Goal: Complete application form: Complete application form

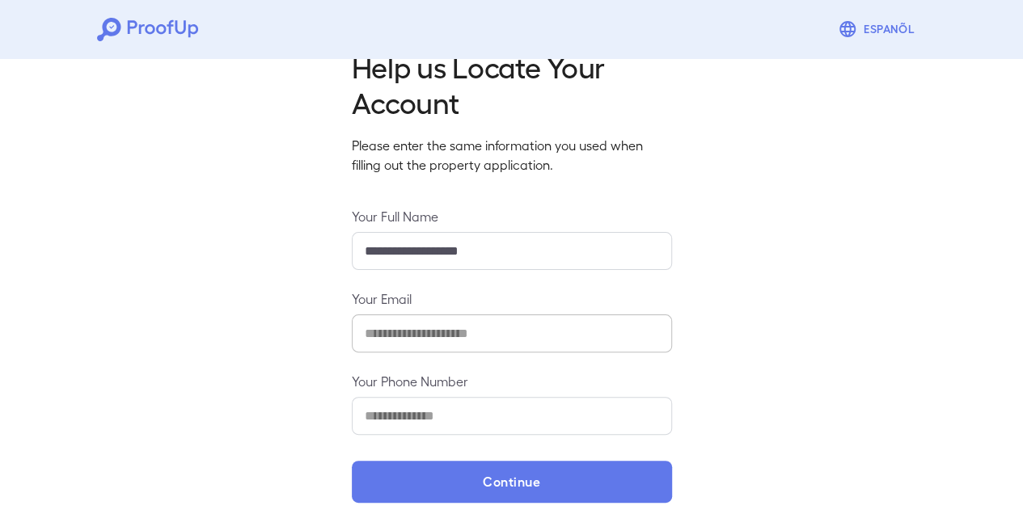
scroll to position [57, 0]
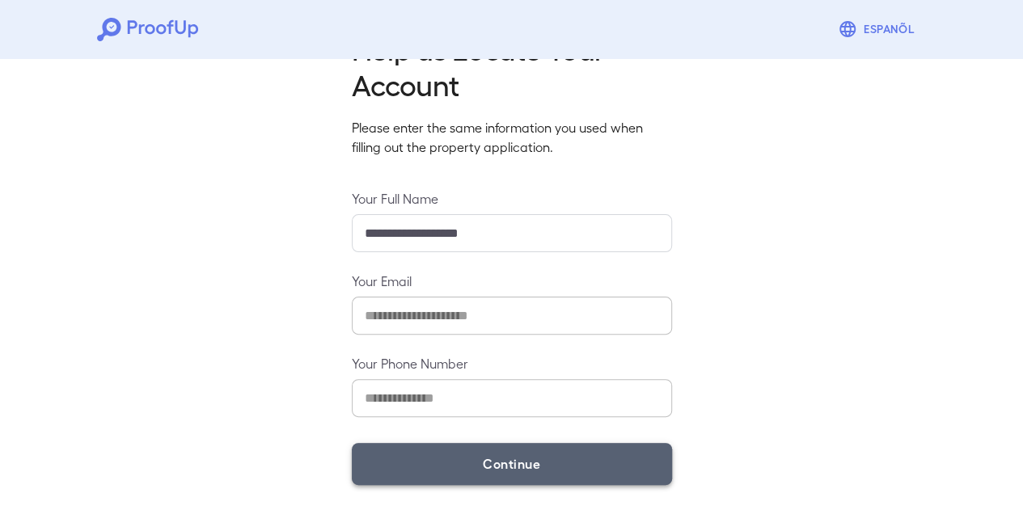
click at [492, 467] on button "Continue" at bounding box center [512, 464] width 320 height 42
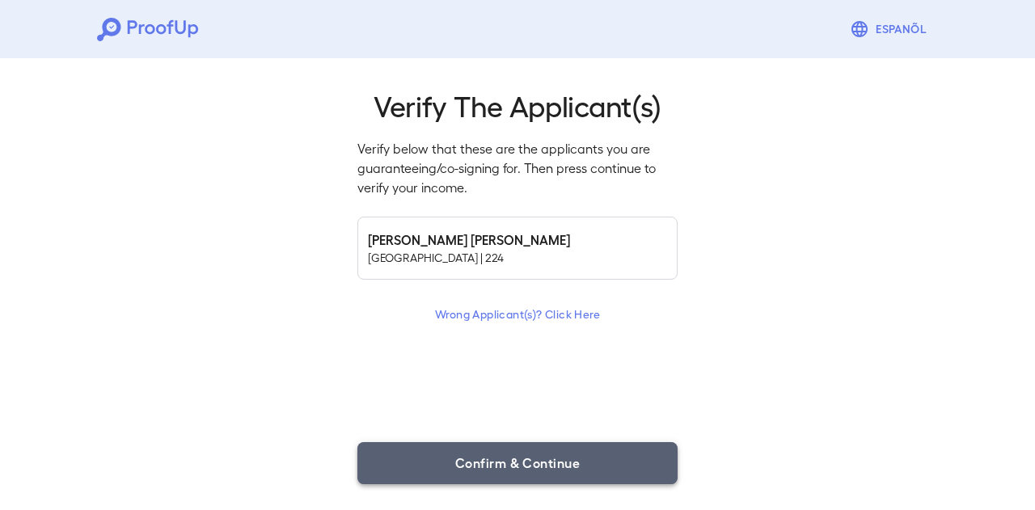
click at [527, 452] on button "Confirm & Continue" at bounding box center [517, 463] width 320 height 42
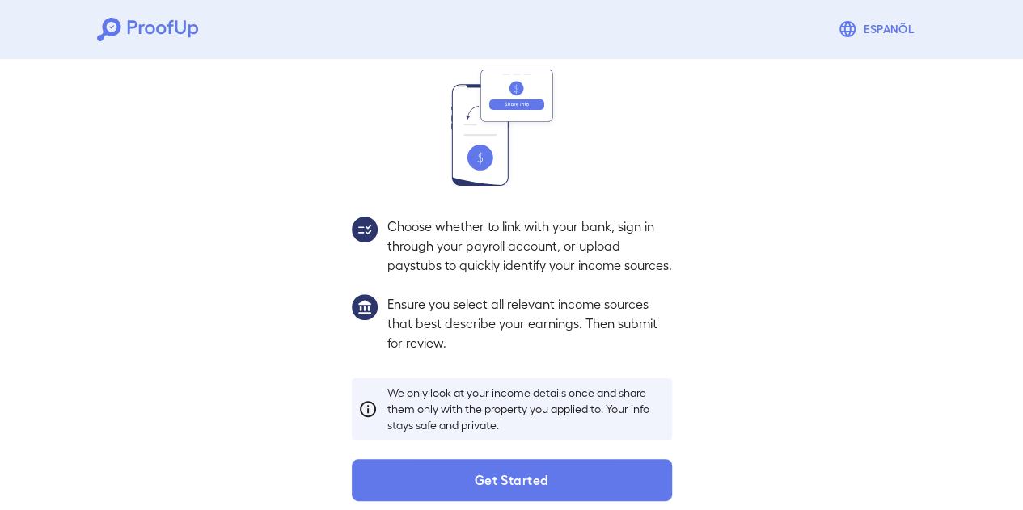
scroll to position [199, 0]
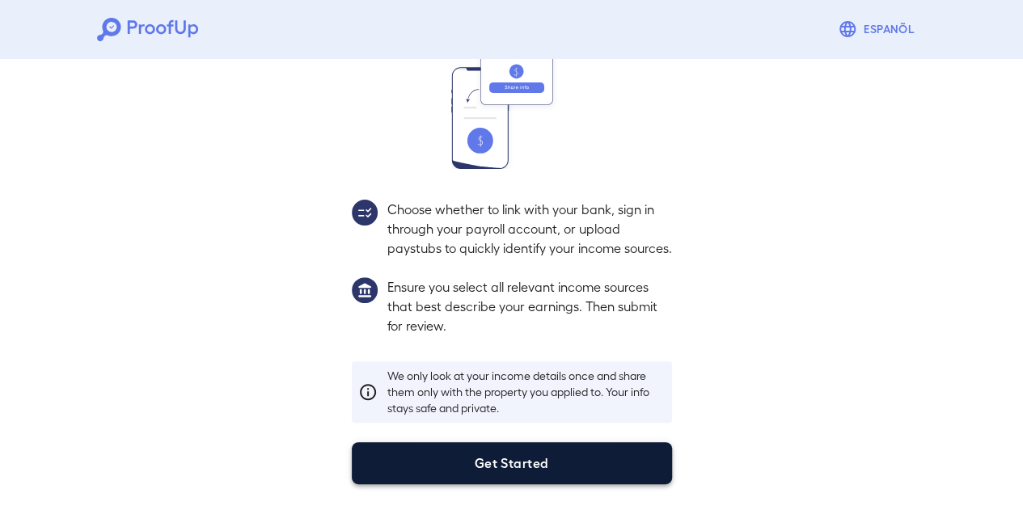
click at [526, 460] on button "Get Started" at bounding box center [512, 463] width 320 height 42
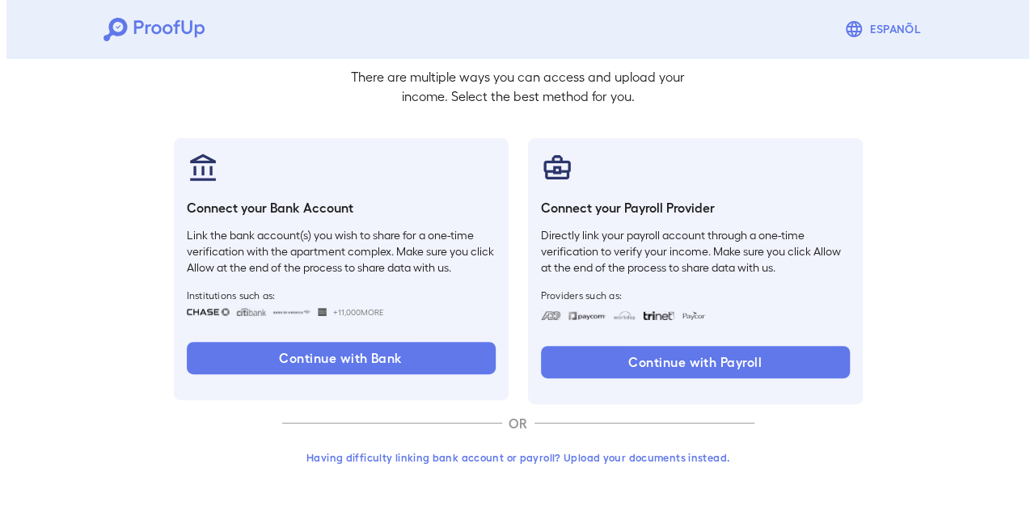
scroll to position [107, 0]
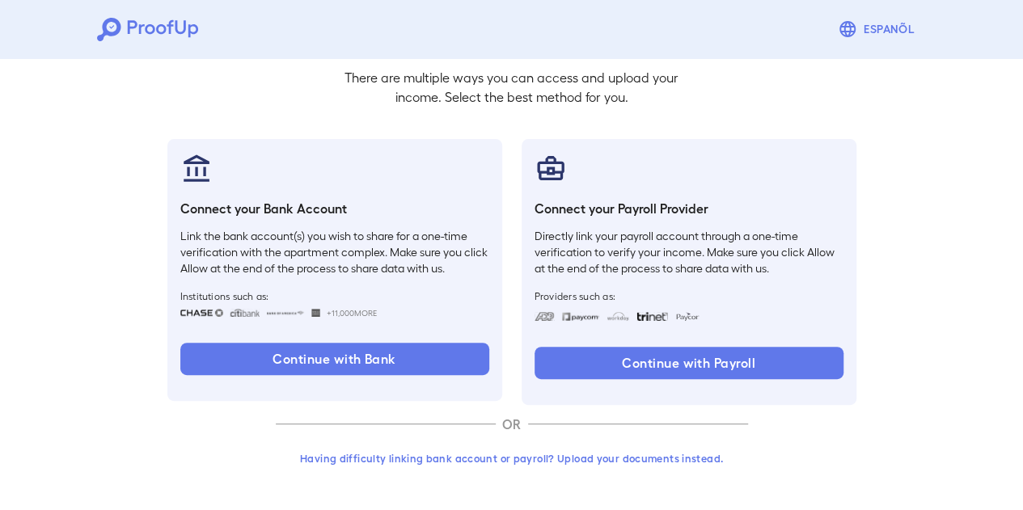
click at [496, 460] on button "Having difficulty linking bank account or payroll? Upload your documents instea…" at bounding box center [512, 458] width 472 height 29
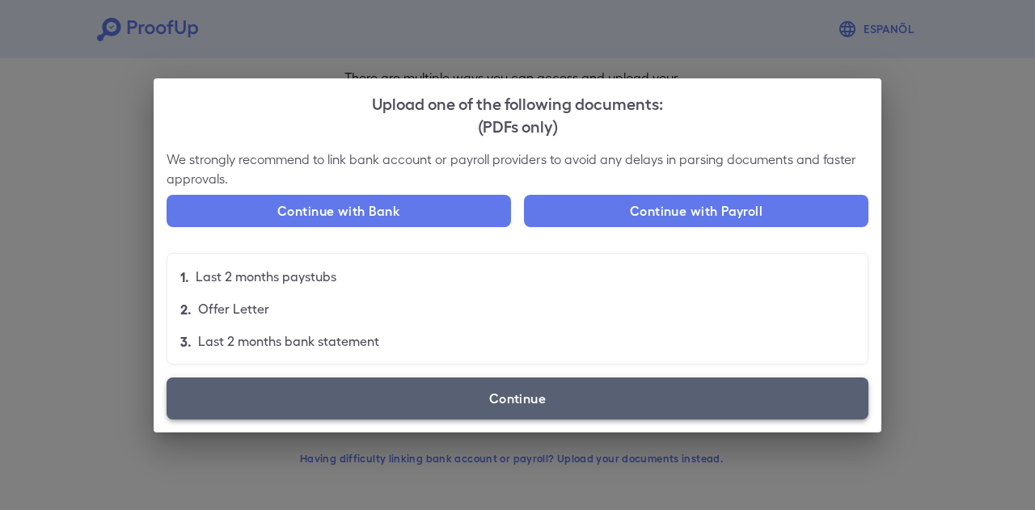
click at [516, 394] on label "Continue" at bounding box center [518, 399] width 702 height 42
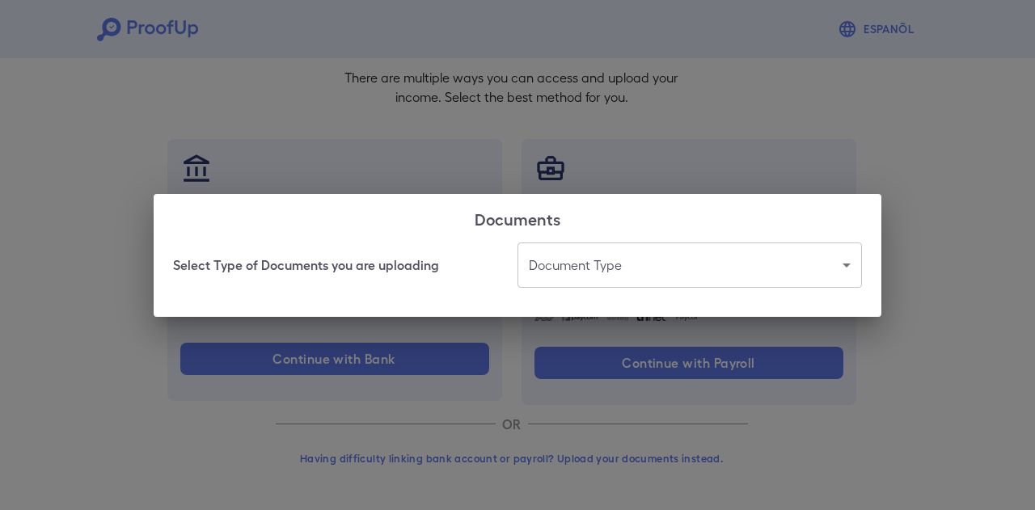
click at [566, 268] on body "Espanõl Go back How Would You Like to Verify Your Income? There are multiple wa…" at bounding box center [517, 202] width 1035 height 618
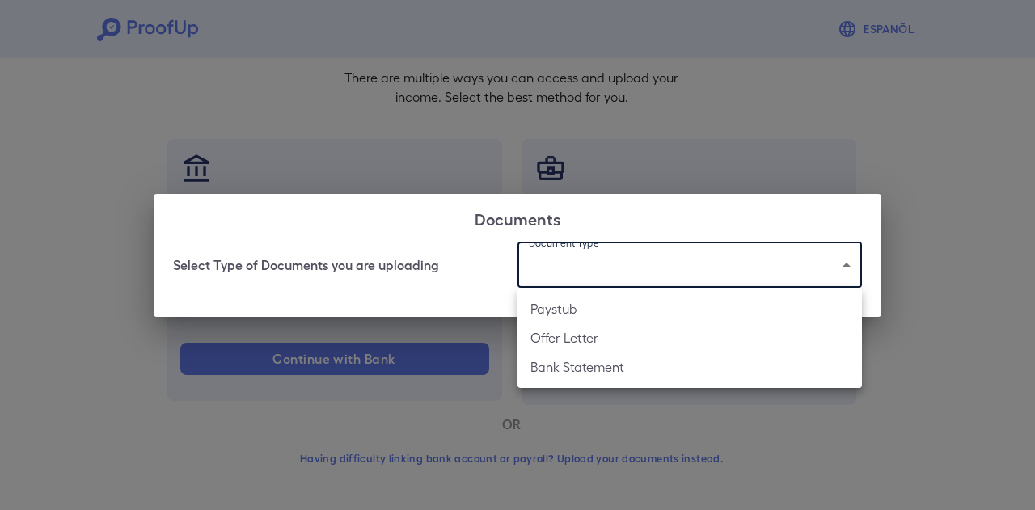
click at [562, 311] on li "Paystub" at bounding box center [689, 308] width 344 height 29
type input "*******"
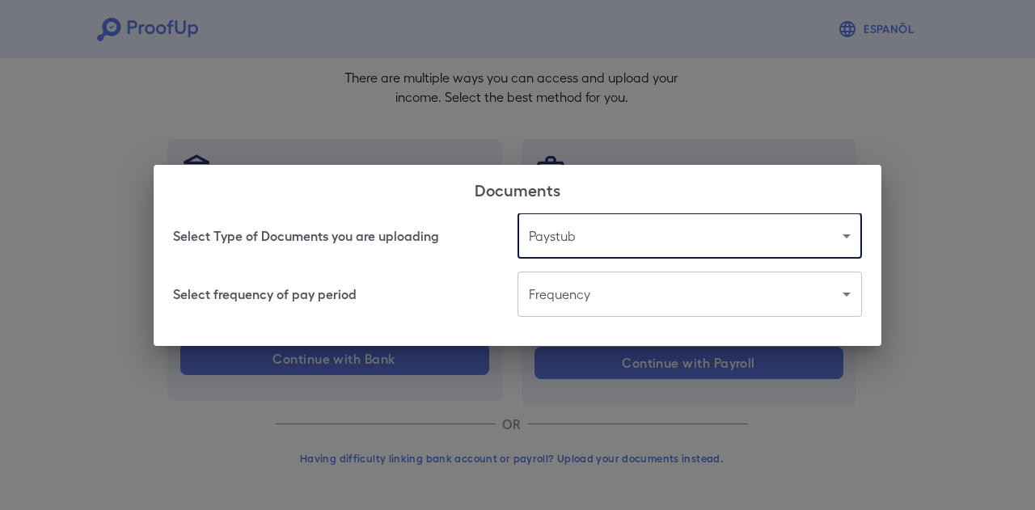
click at [568, 289] on body "Espanõl Go back How Would You Like to Verify Your Income? There are multiple wa…" at bounding box center [517, 202] width 1035 height 618
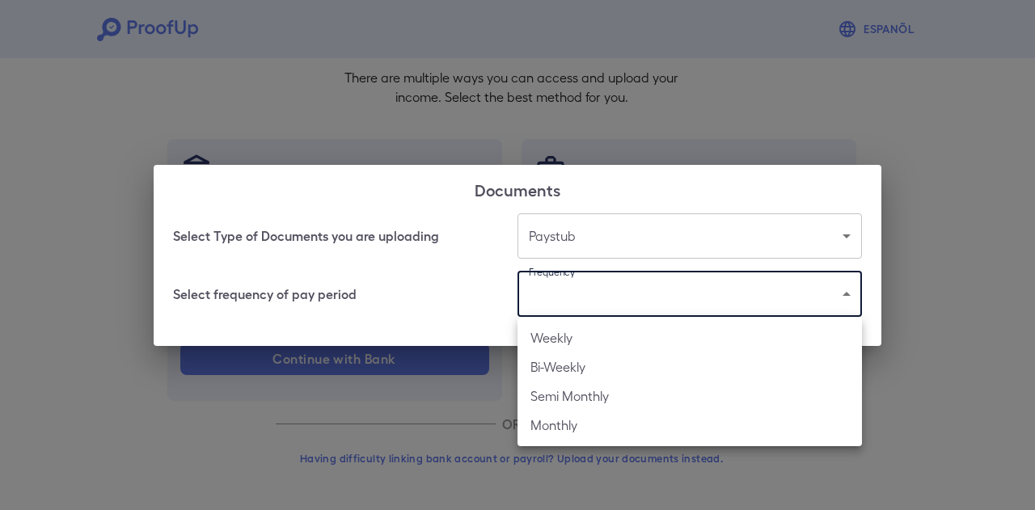
click at [558, 372] on li "Bi-Weekly" at bounding box center [689, 366] width 344 height 29
type input "*********"
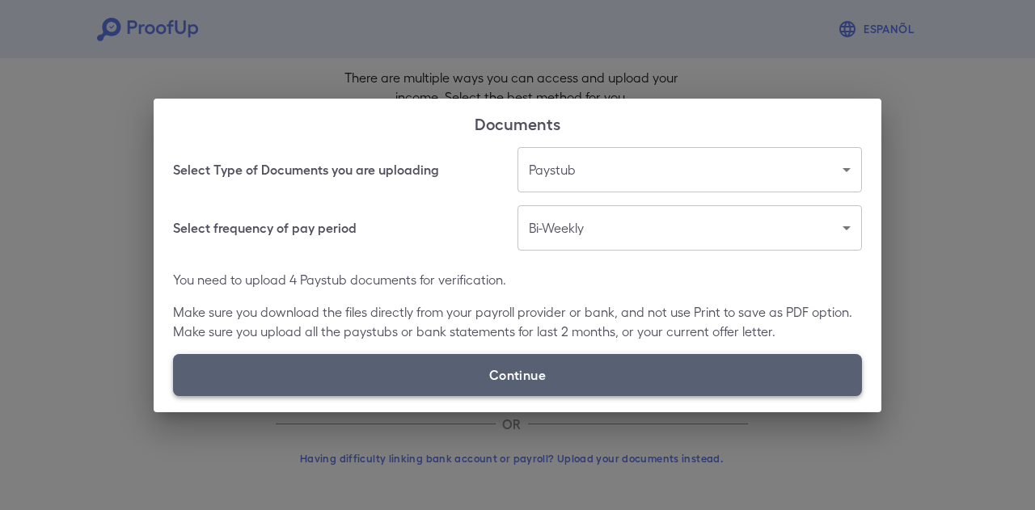
click at [553, 369] on label "Continue" at bounding box center [517, 375] width 689 height 42
click at [174, 395] on input "Continue" at bounding box center [173, 395] width 1 height 1
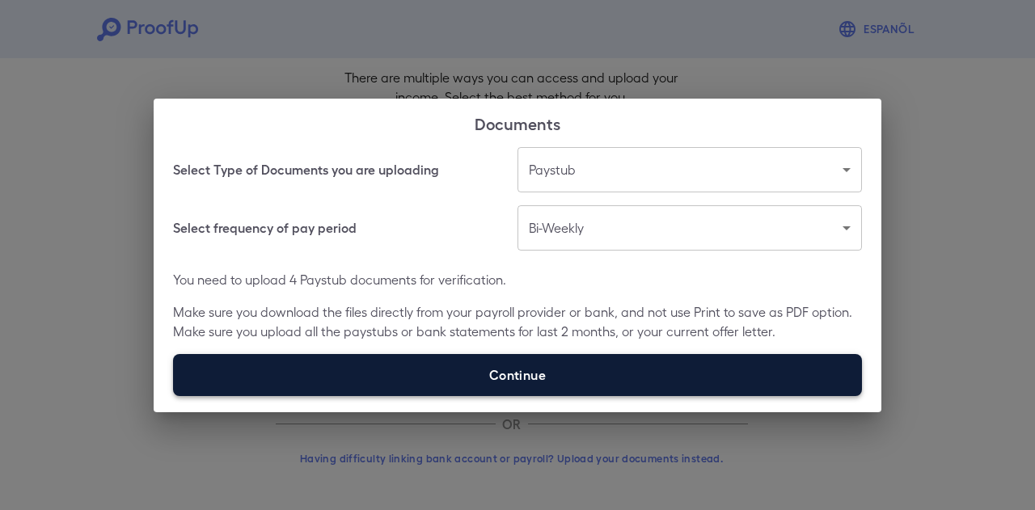
type input "**********"
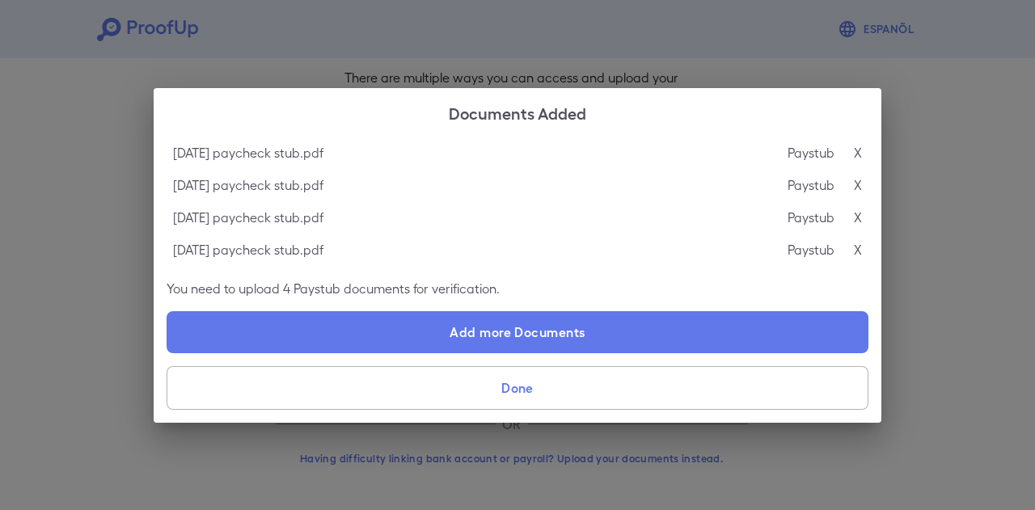
click at [567, 397] on button "Done" at bounding box center [518, 388] width 702 height 44
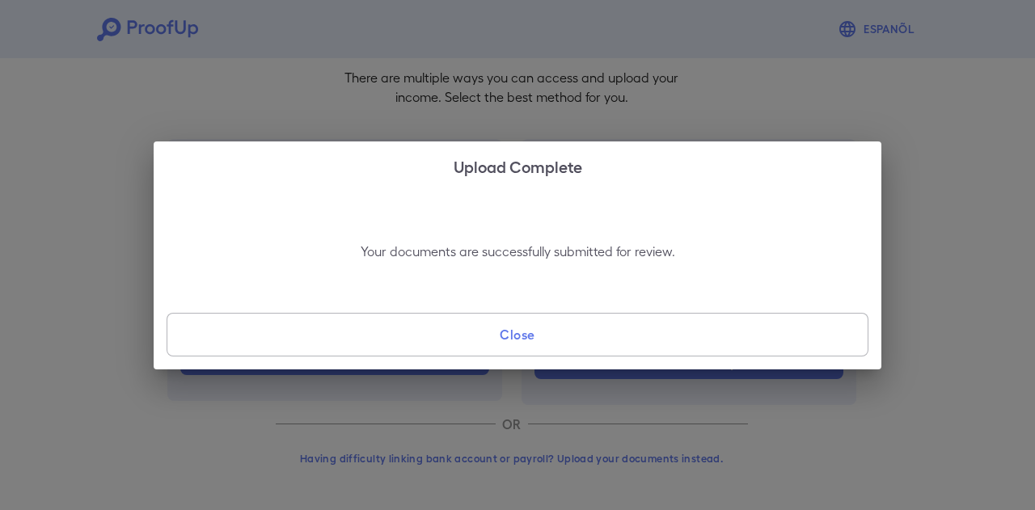
click at [543, 340] on button "Close" at bounding box center [518, 335] width 702 height 44
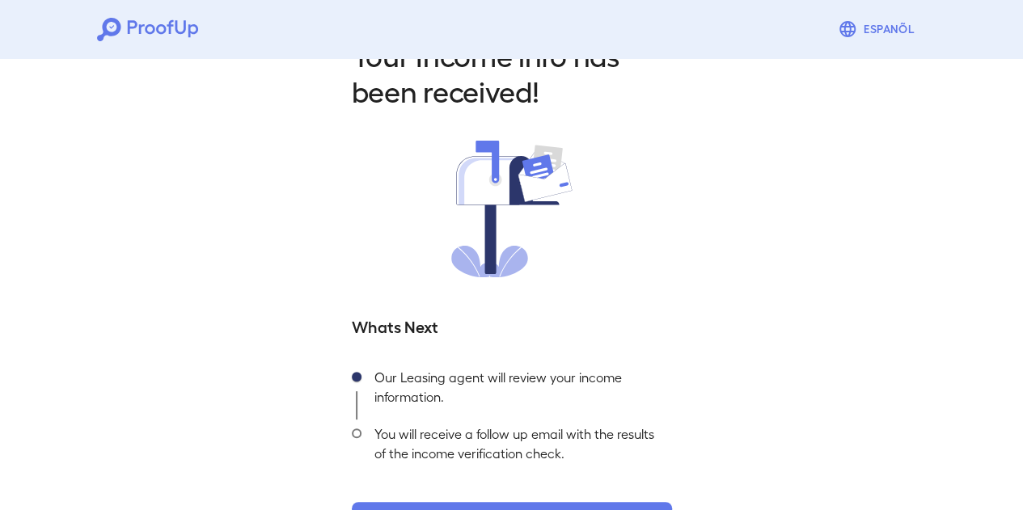
scroll to position [28, 0]
